Goal: Task Accomplishment & Management: Complete application form

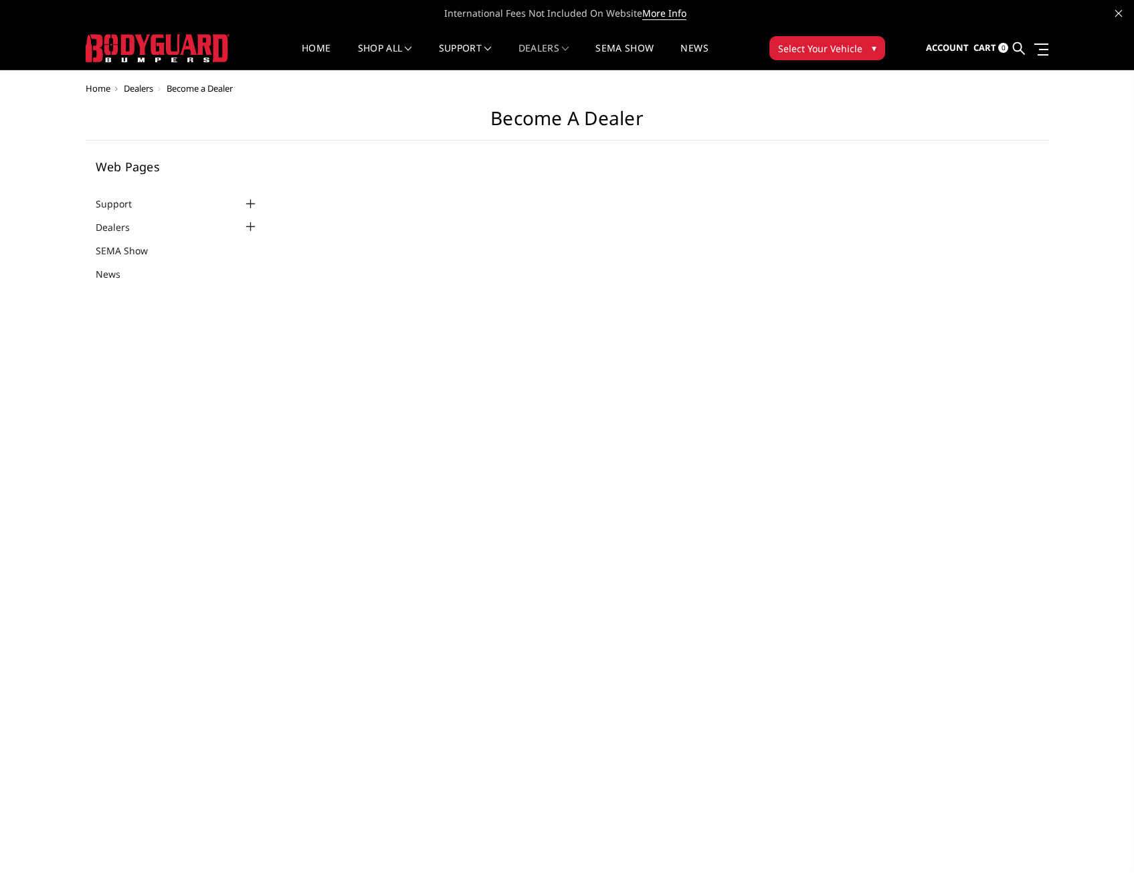
select select "US"
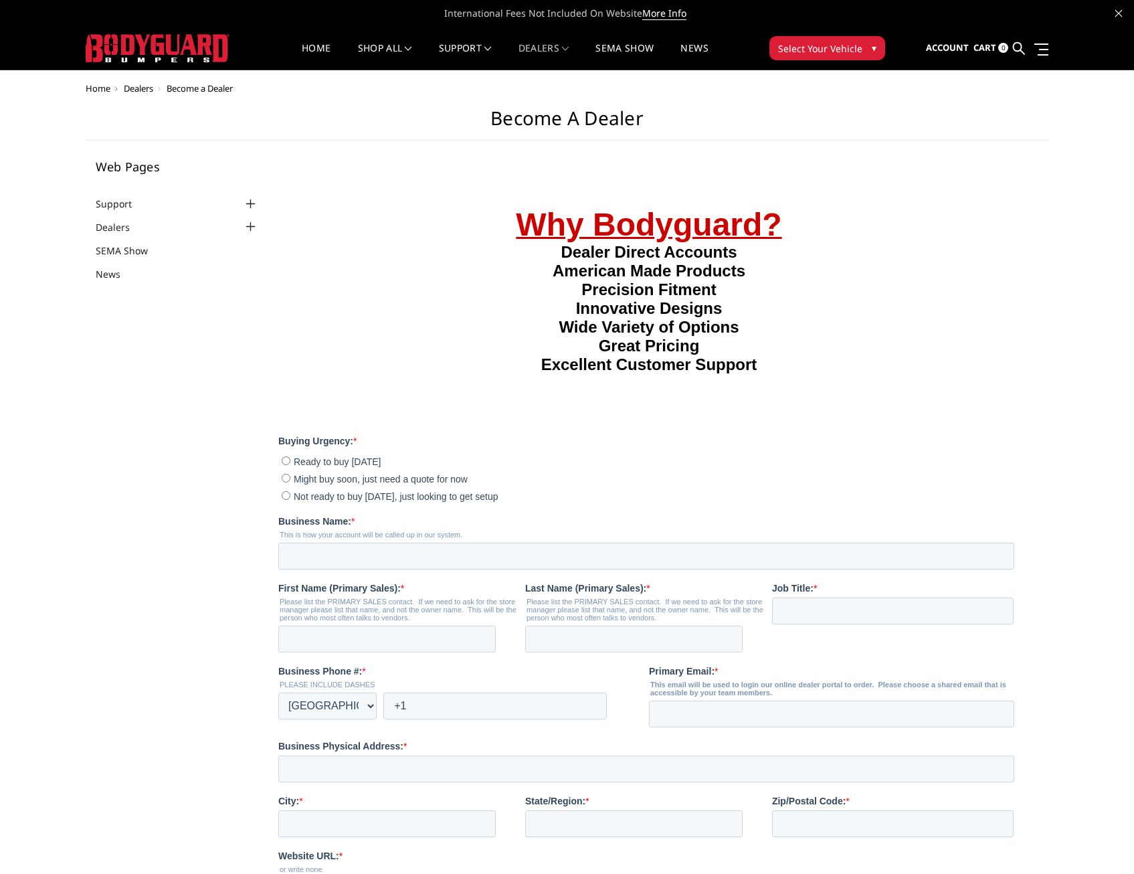
click at [360, 484] on span "Might buy soon, just need a quote for now" at bounding box center [381, 478] width 174 height 11
click at [290, 482] on input "Might buy soon, just need a quote for now" at bounding box center [286, 477] width 9 height 9
radio input "true"
click at [357, 501] on span "Not ready to buy [DATE], just looking to get setup" at bounding box center [396, 496] width 205 height 11
click at [290, 499] on input "Not ready to buy [DATE], just looking to get setup" at bounding box center [286, 495] width 9 height 9
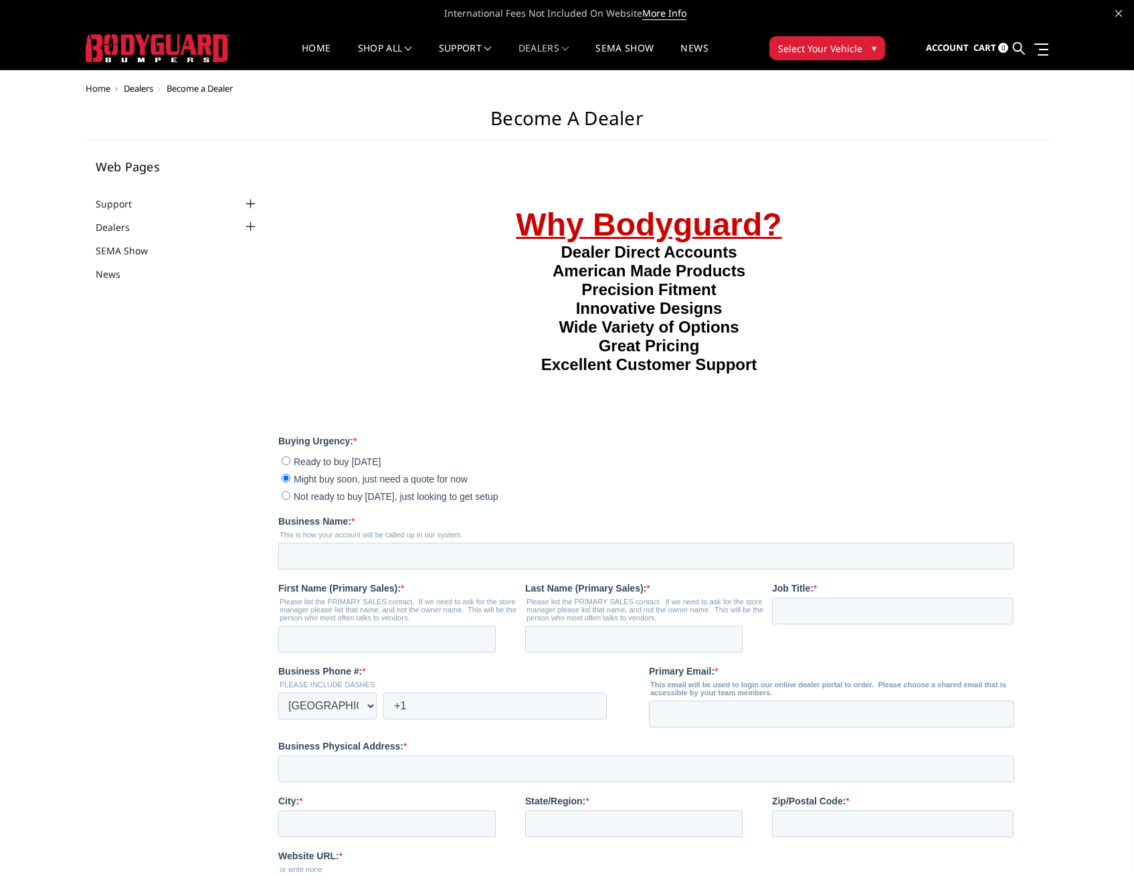
radio input "true"
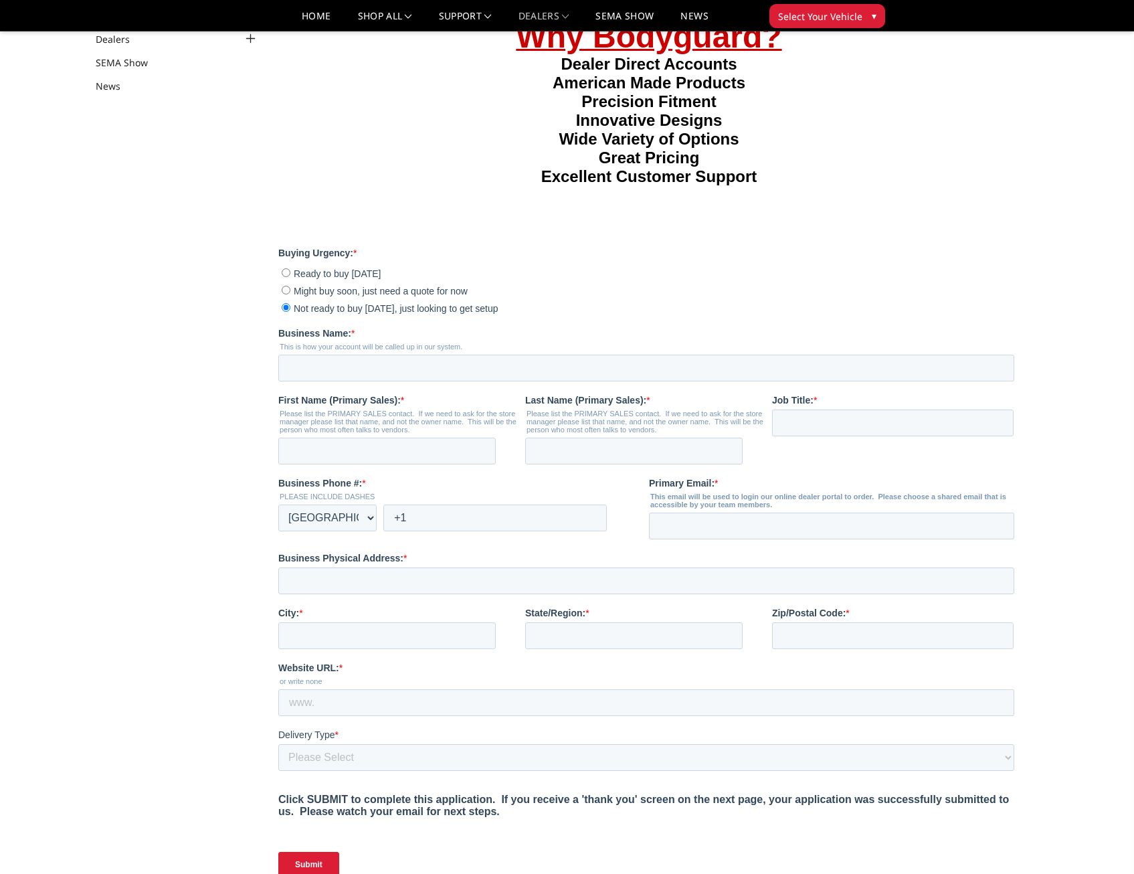
scroll to position [201, 0]
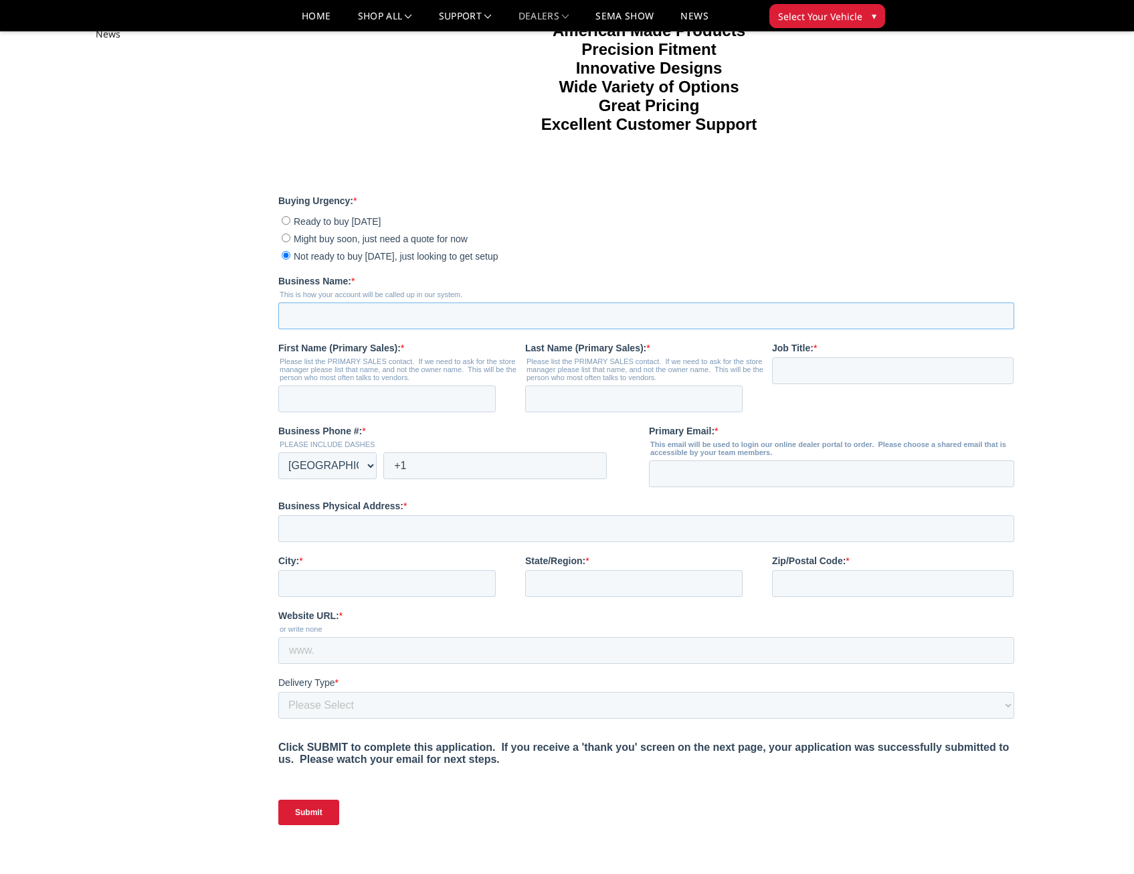
click at [387, 329] on input "Business Name: *" at bounding box center [646, 316] width 736 height 27
type input "hurreys performance shop llc"
click at [395, 412] on input "First Name (Primary Sales): *" at bounding box center [387, 399] width 218 height 27
type input "[PERSON_NAME]"
drag, startPoint x: 602, startPoint y: 430, endPoint x: 600, endPoint y: 436, distance: 6.8
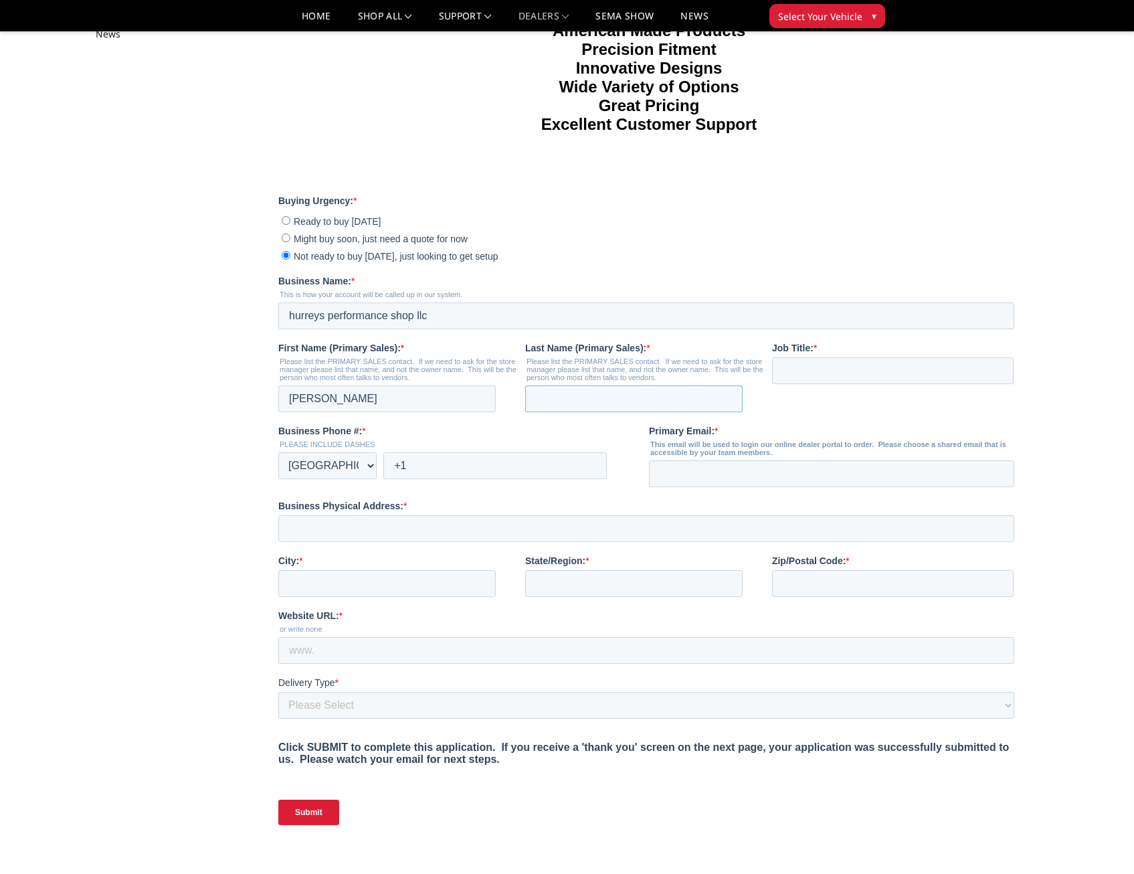
click at [602, 412] on input "Last Name (Primary Sales): *" at bounding box center [634, 399] width 218 height 27
type input "HURREY"
click at [839, 384] on input "Job Title: *" at bounding box center [893, 370] width 242 height 27
type input "o"
type input "owner"
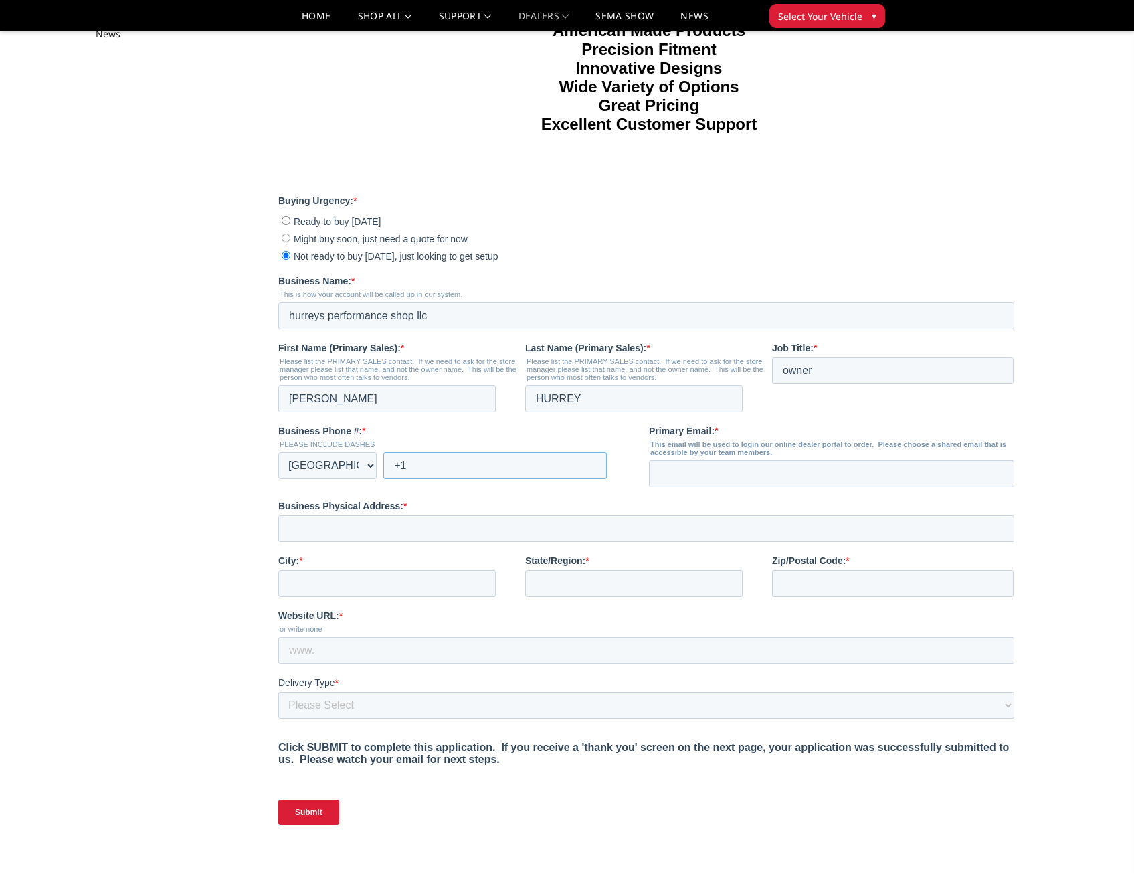
click at [449, 479] on input "+1" at bounding box center [496, 465] width 224 height 27
type input "[PHONE_NUMBER]"
click at [705, 487] on input "Primary Email: *" at bounding box center [831, 473] width 365 height 27
type input "[EMAIL_ADDRESS][DOMAIN_NAME]"
click at [439, 542] on input "Business Physical Address: *" at bounding box center [646, 528] width 736 height 27
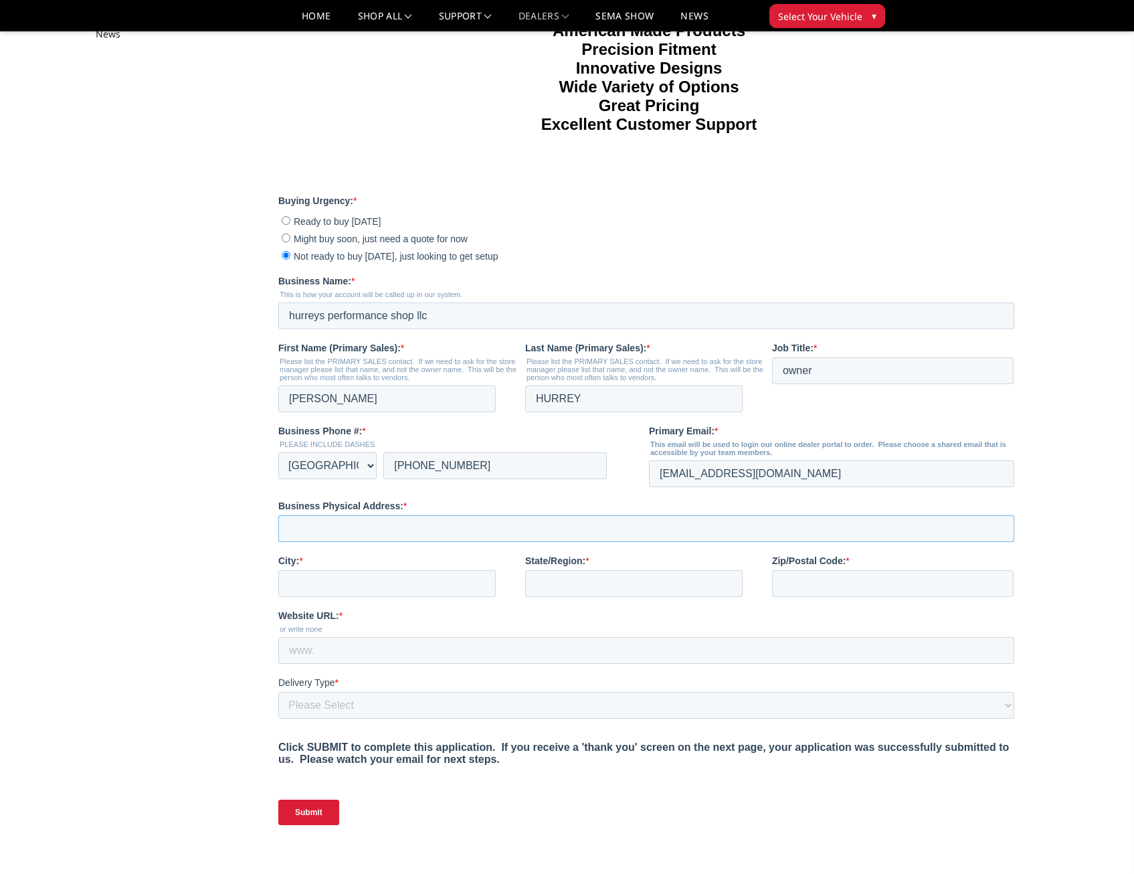
type input "[STREET_ADDRESS]"
click at [404, 597] on input "City: *" at bounding box center [387, 583] width 218 height 27
type input "[PERSON_NAME]"
click at [573, 597] on input "State/Region: *" at bounding box center [634, 583] width 218 height 27
type input "[US_STATE]"
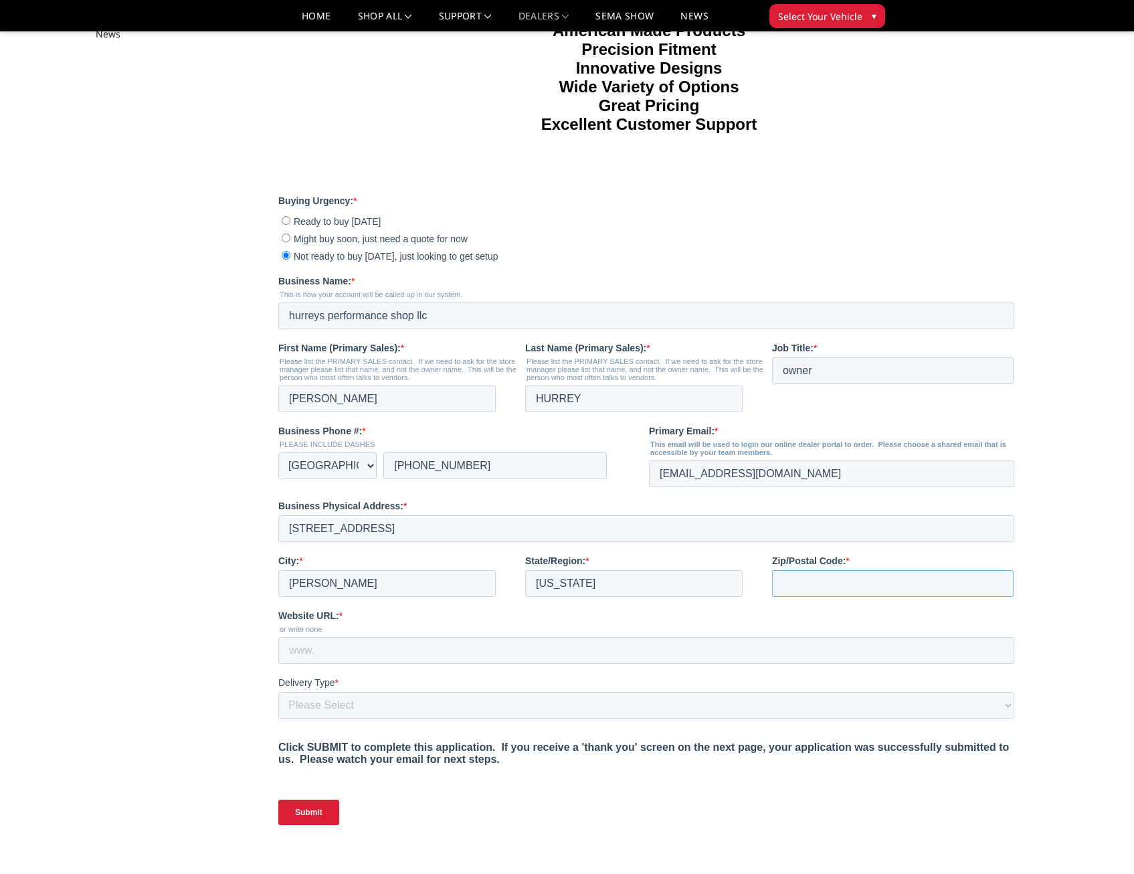
click at [863, 597] on input "Zip/Postal Code: *" at bounding box center [893, 583] width 242 height 27
type input "08619"
click at [501, 664] on input "Website URL: *" at bounding box center [646, 650] width 736 height 27
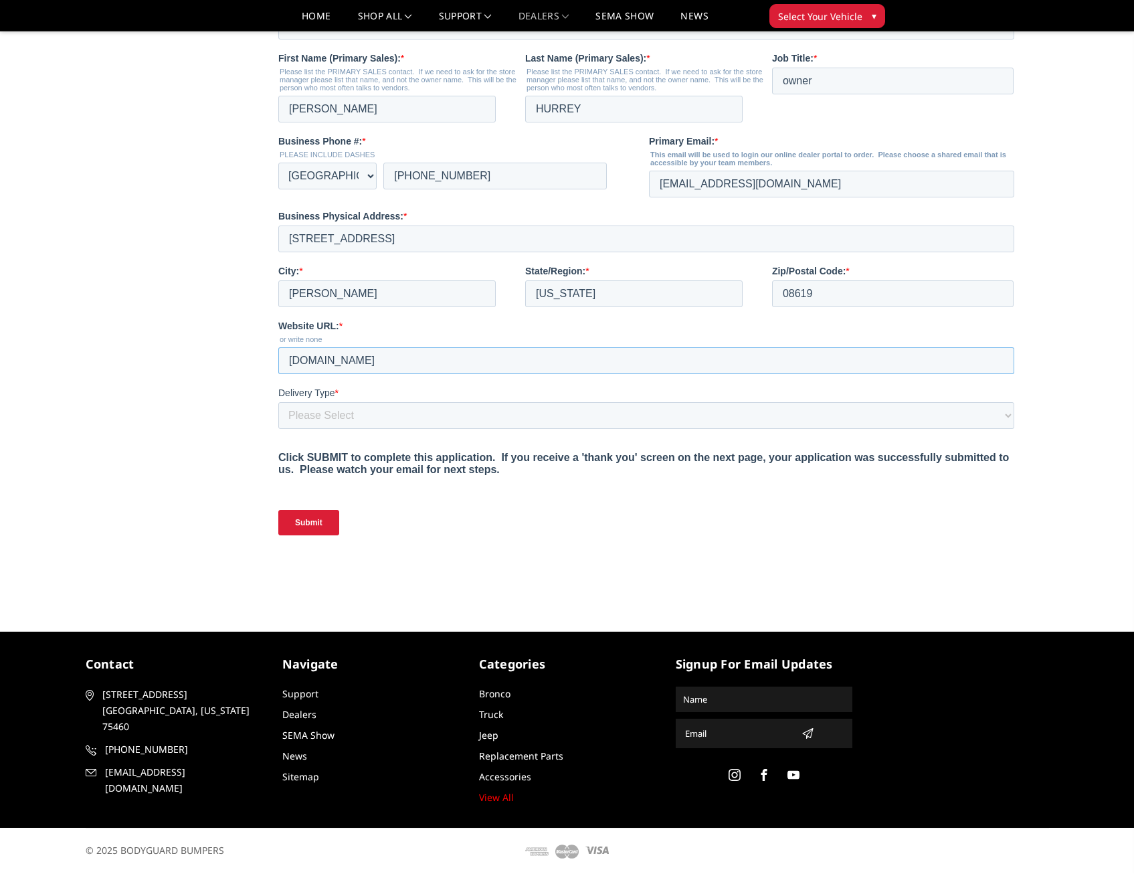
type input "[DOMAIN_NAME]"
click at [352, 429] on select "Please Select Yes, I need a liftgate No, I have a forklift and/or dock" at bounding box center [646, 415] width 736 height 27
select select "I have a forklift"
click at [278, 429] on select "Please Select Yes, I need a liftgate No, I have a forklift and/or dock" at bounding box center [646, 415] width 736 height 27
click at [317, 535] on input "Submit" at bounding box center [308, 522] width 61 height 25
